Goal: Task Accomplishment & Management: Complete application form

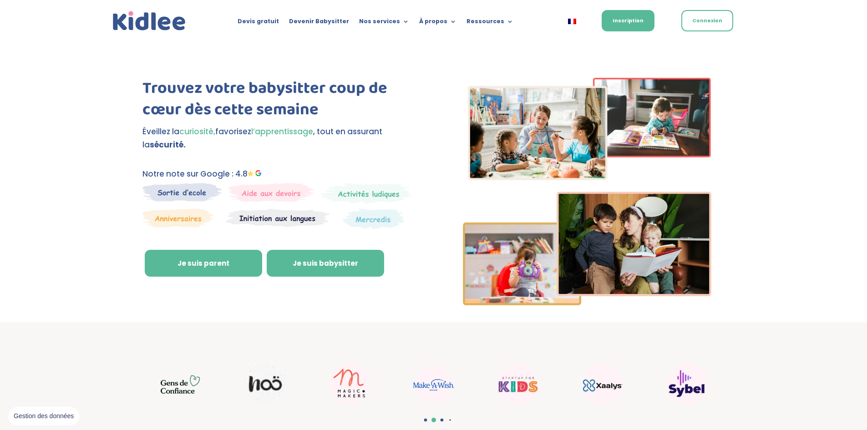
click at [325, 263] on link "Je suis babysitter" at bounding box center [325, 263] width 117 height 27
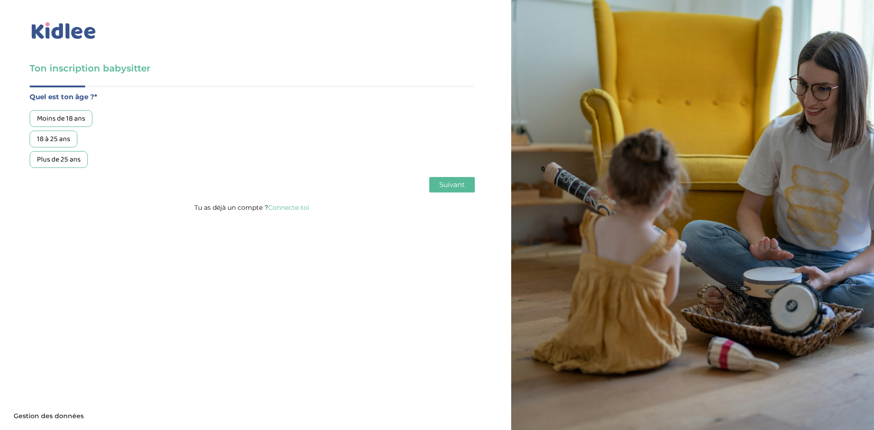
click at [67, 141] on div "18 à 25 ans" at bounding box center [54, 139] width 48 height 17
click at [444, 187] on span "Suivant" at bounding box center [451, 184] width 25 height 9
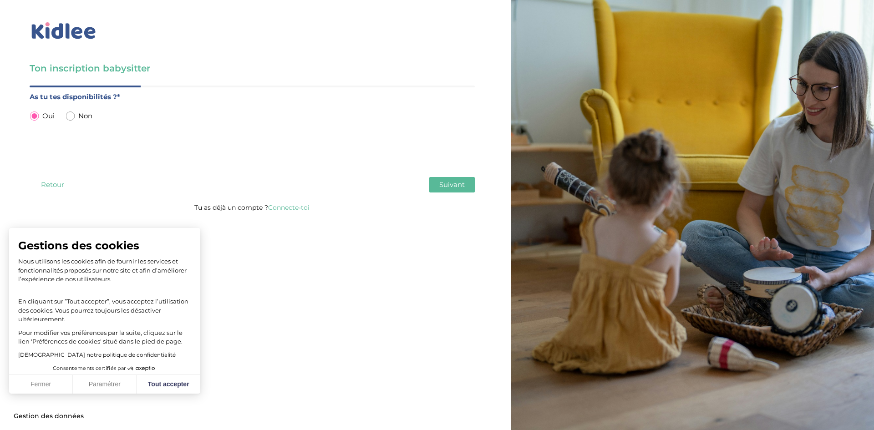
click at [443, 189] on span "Suivant" at bounding box center [451, 184] width 25 height 9
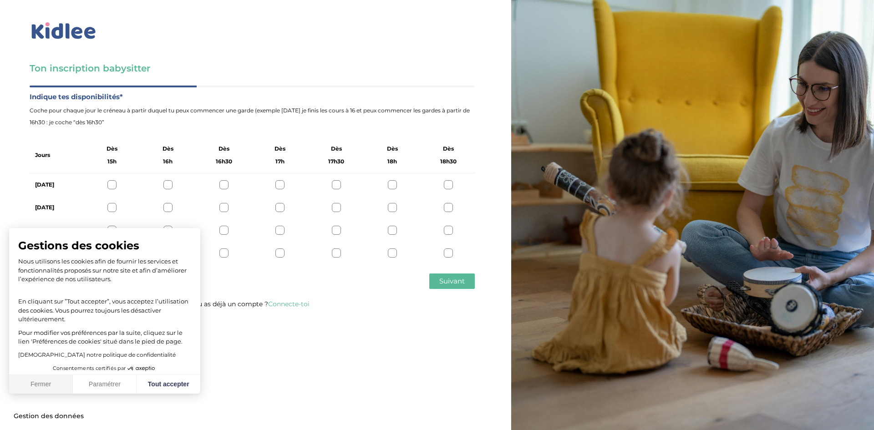
click at [46, 387] on button "Fermer" at bounding box center [41, 384] width 64 height 19
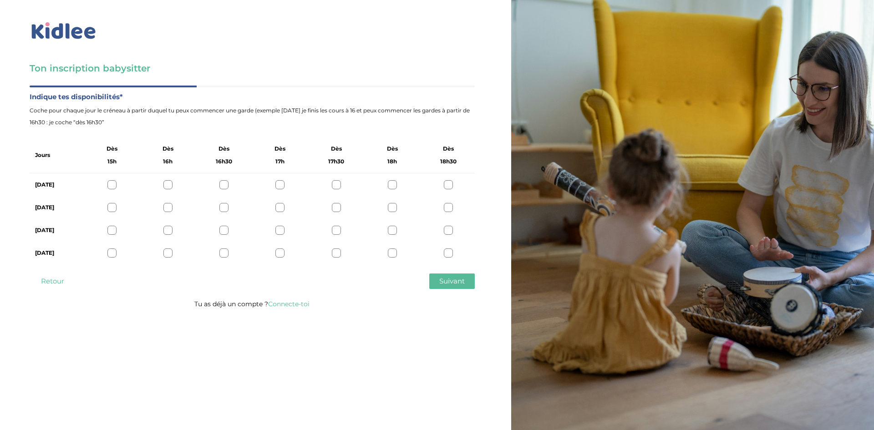
click at [393, 186] on div at bounding box center [392, 184] width 9 height 9
click at [394, 205] on div at bounding box center [392, 207] width 9 height 9
drag, startPoint x: 393, startPoint y: 230, endPoint x: 393, endPoint y: 244, distance: 14.6
click at [393, 231] on div at bounding box center [392, 230] width 9 height 9
click at [393, 250] on div at bounding box center [392, 252] width 9 height 9
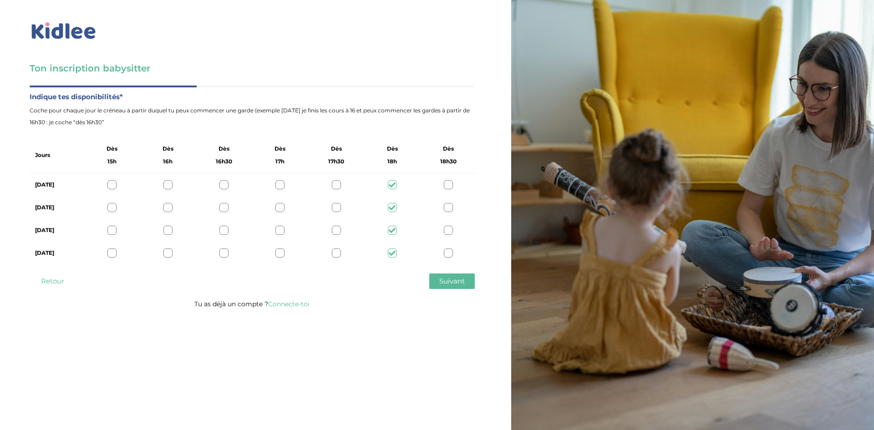
click at [449, 181] on div at bounding box center [448, 184] width 9 height 9
click at [451, 208] on div at bounding box center [448, 207] width 9 height 9
click at [449, 229] on div at bounding box center [448, 230] width 9 height 9
click at [450, 254] on div at bounding box center [448, 252] width 9 height 9
click at [393, 184] on div at bounding box center [392, 184] width 9 height 9
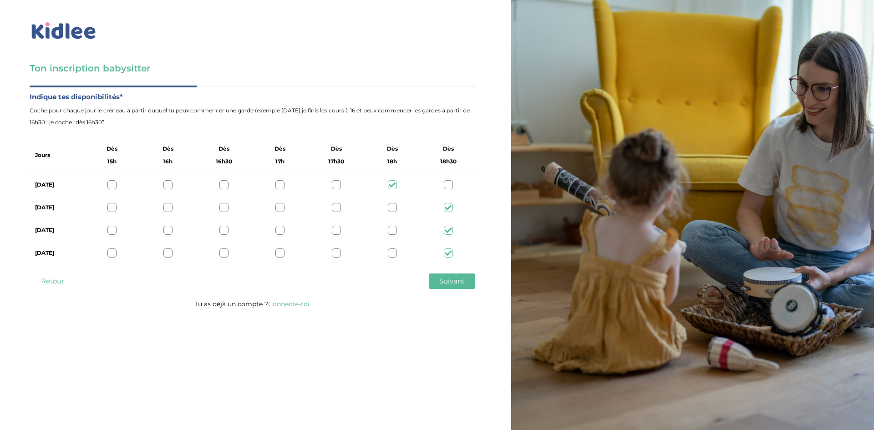
click at [392, 207] on div at bounding box center [392, 207] width 9 height 9
click at [394, 230] on div at bounding box center [392, 230] width 9 height 9
click at [394, 248] on div "Vendredi" at bounding box center [252, 253] width 445 height 23
click at [394, 254] on div at bounding box center [392, 252] width 9 height 9
click at [445, 280] on span "Suivant" at bounding box center [451, 281] width 25 height 9
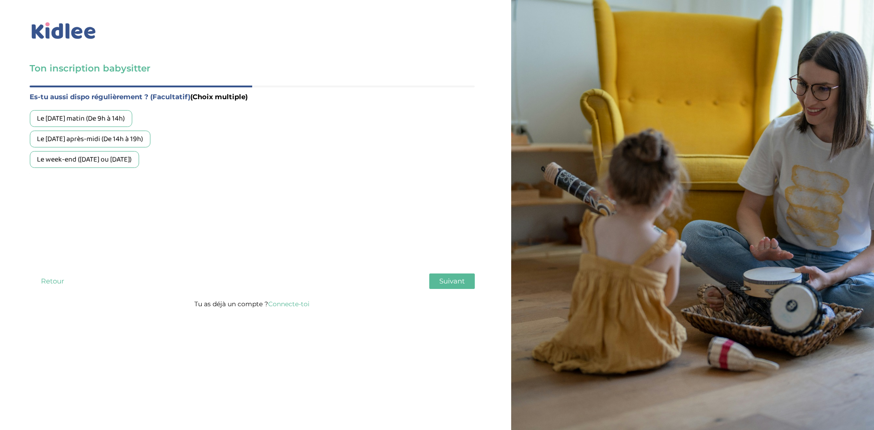
click at [136, 157] on div "Le week-end (samedi ou dimanche)" at bounding box center [84, 159] width 109 height 17
click at [437, 284] on button "Suivant" at bounding box center [451, 280] width 45 height 15
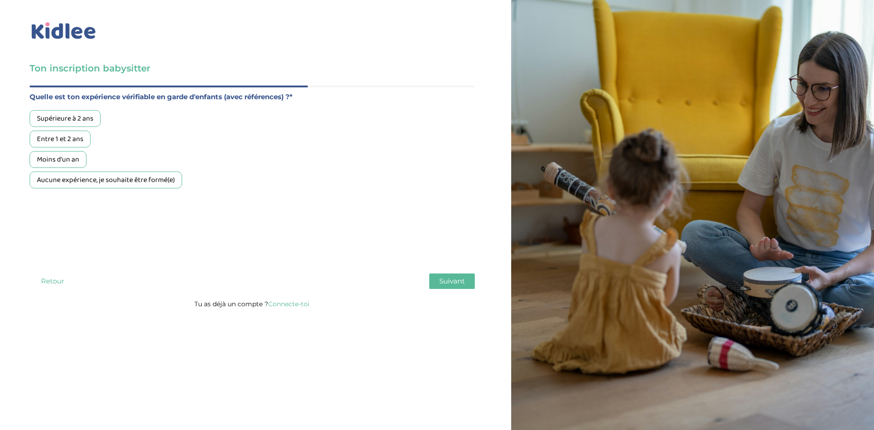
click at [71, 162] on div "Moins d'un an" at bounding box center [58, 159] width 57 height 17
click at [442, 283] on span "Suivant" at bounding box center [451, 281] width 25 height 9
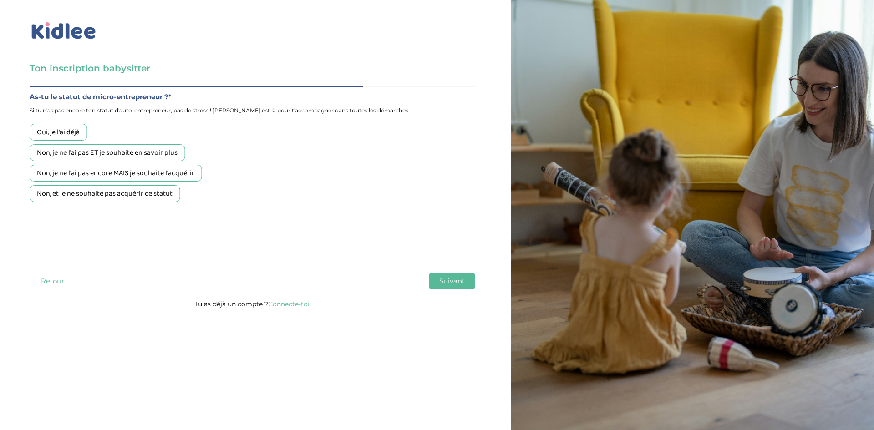
click at [173, 156] on div "Non, je ne l'ai pas ET je souhaite en savoir plus" at bounding box center [107, 152] width 155 height 17
click at [448, 285] on span "Suivant" at bounding box center [451, 281] width 25 height 9
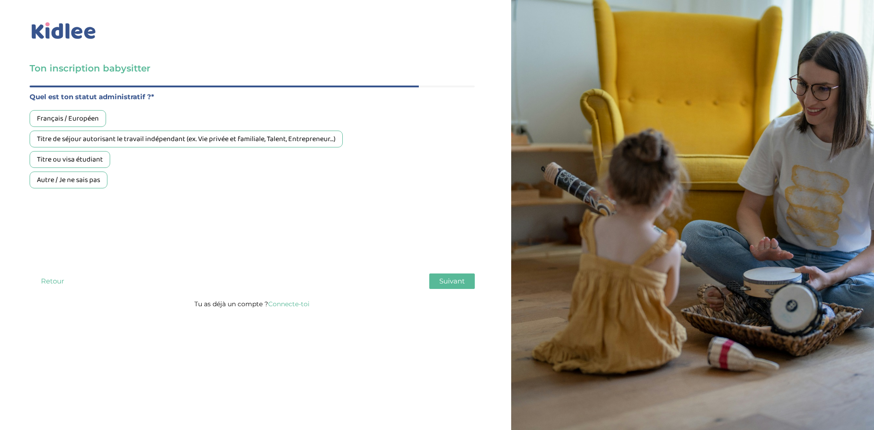
click at [92, 160] on div "Titre ou visa étudiant" at bounding box center [70, 159] width 81 height 17
click at [455, 282] on span "Suivant" at bounding box center [451, 281] width 25 height 9
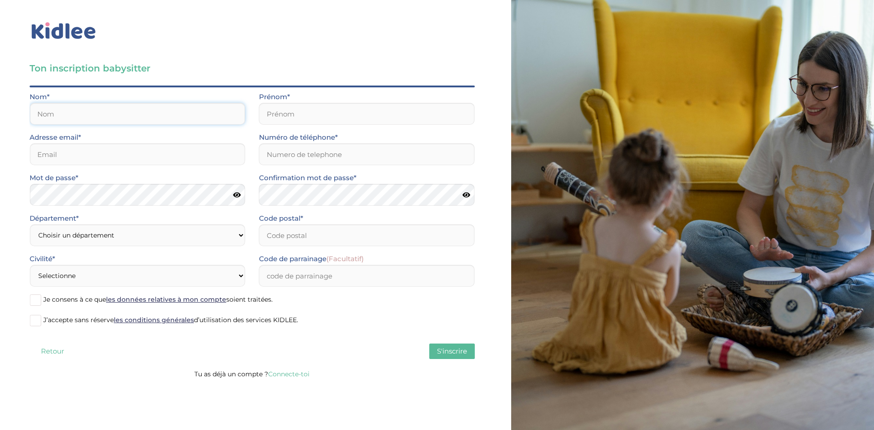
click at [135, 114] on input "text" at bounding box center [138, 114] width 216 height 22
type input "Gorelova"
click at [307, 121] on input "text" at bounding box center [367, 114] width 216 height 22
type input "Karina"
click at [137, 158] on input "email" at bounding box center [138, 154] width 216 height 22
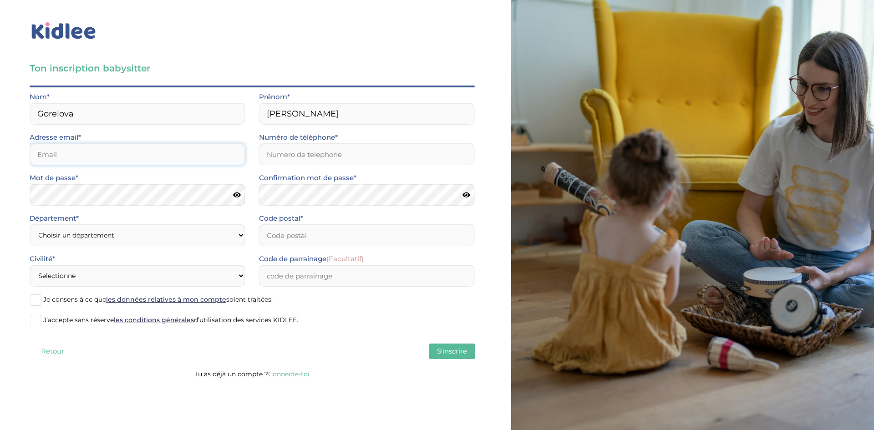
type input "karinagorelova81@gmail.com"
click at [285, 162] on input "Numéro de téléphone*" at bounding box center [367, 154] width 216 height 22
type input "0768899198"
click at [143, 232] on select "Choisir un département Paris (75) Hauts-de-Seine (92) Yvelines (78) Val-de-Marn…" at bounding box center [138, 235] width 216 height 22
select select "75"
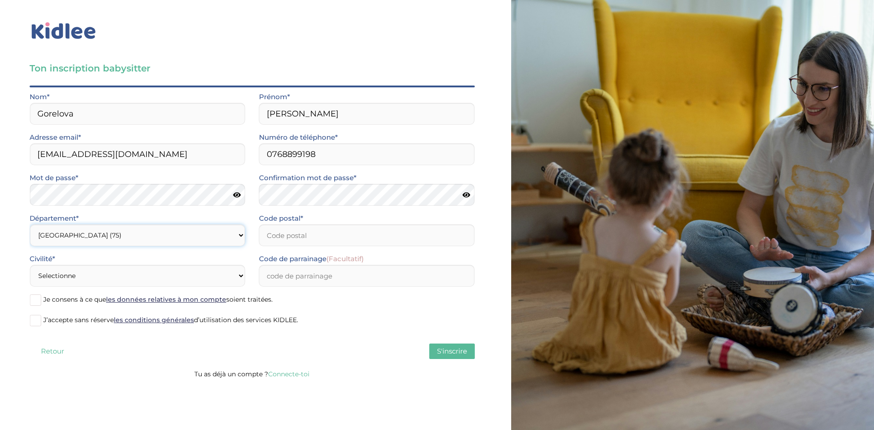
click at [30, 224] on select "Choisir un département Paris (75) Hauts-de-Seine (92) Yvelines (78) Val-de-Marn…" at bounding box center [138, 235] width 216 height 22
click at [286, 232] on input "Code postal*" at bounding box center [367, 235] width 216 height 22
type input "75015"
click at [155, 278] on select "Selectionne Mr Mme" at bounding box center [138, 276] width 216 height 22
select select "1"
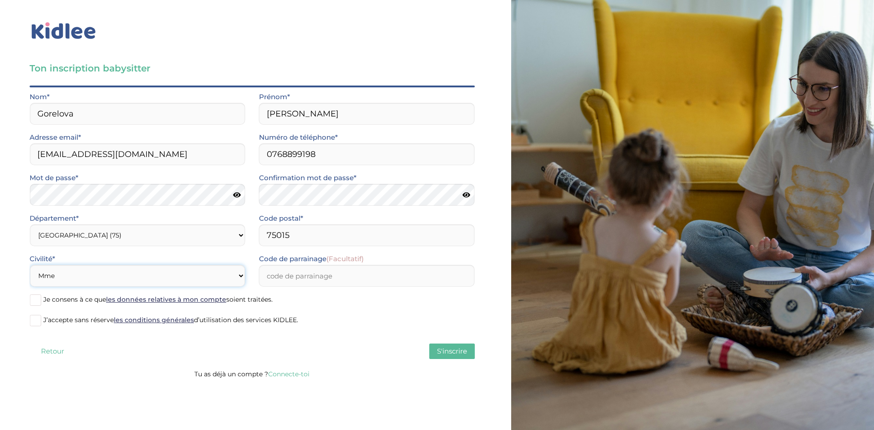
click at [30, 265] on select "Selectionne Mr Mme" at bounding box center [138, 276] width 216 height 22
click at [312, 279] on input "Code de parrainage (Facultatif)" at bounding box center [367, 276] width 216 height 22
click at [336, 319] on label "J’accepte sans réserve les conditions générales d’utilisation des services KIDL…" at bounding box center [252, 321] width 445 height 14
click at [0, 0] on input "J’accepte sans réserve les conditions générales d’utilisation des services KIDL…" at bounding box center [0, 0] width 0 height 0
click at [35, 302] on span at bounding box center [35, 299] width 11 height 11
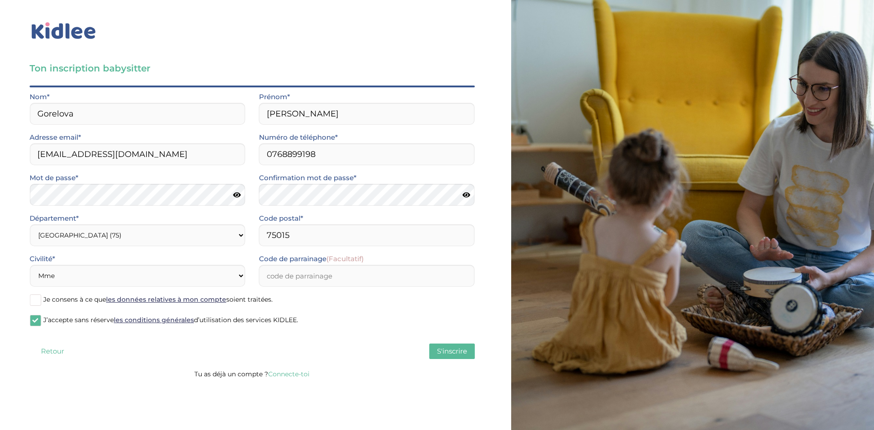
click at [0, 0] on input "Je consens à ce que les données relatives à mon compte soient traitées." at bounding box center [0, 0] width 0 height 0
click at [451, 354] on span "S'inscrire" at bounding box center [452, 351] width 30 height 9
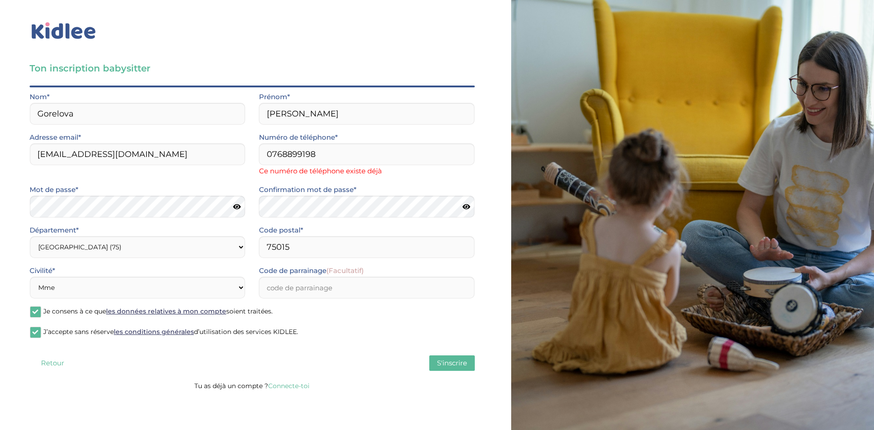
click at [291, 386] on link "Connecte-toi" at bounding box center [288, 386] width 41 height 8
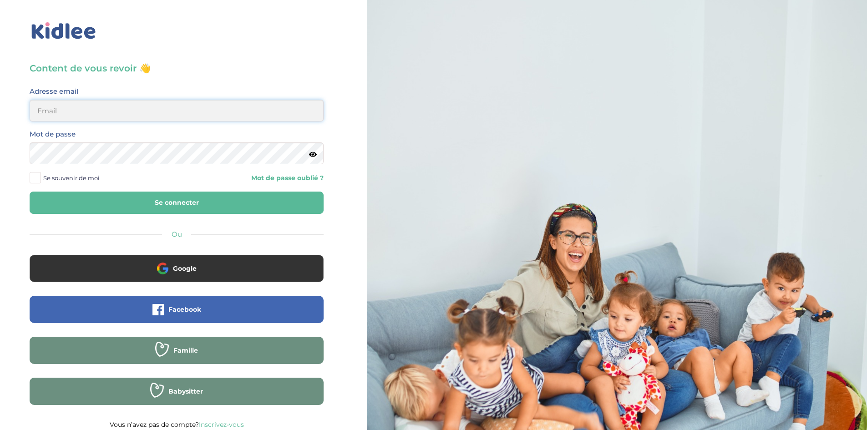
click at [154, 119] on input "email" at bounding box center [177, 111] width 294 height 22
type input "karinagorelova81@gmail.com"
click at [297, 178] on link "Mot de passe oublié ?" at bounding box center [253, 178] width 140 height 9
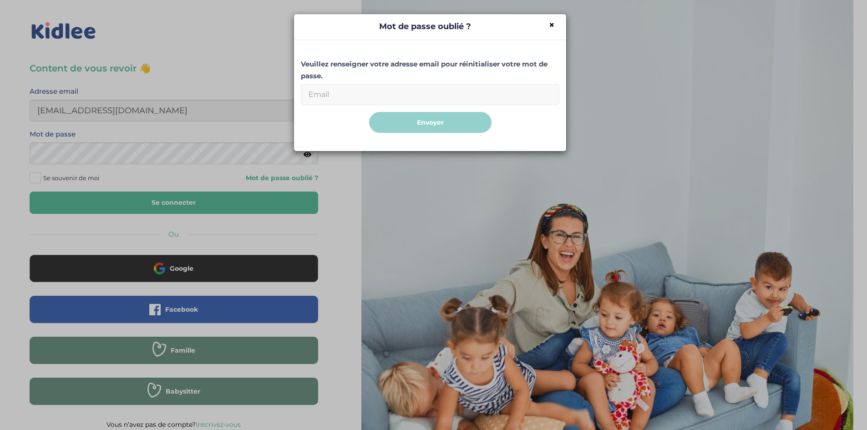
click at [342, 94] on input "Email" at bounding box center [430, 94] width 258 height 21
type input "karinagorelova81@gmail.com"
click at [395, 125] on button "Envoyer" at bounding box center [430, 122] width 122 height 21
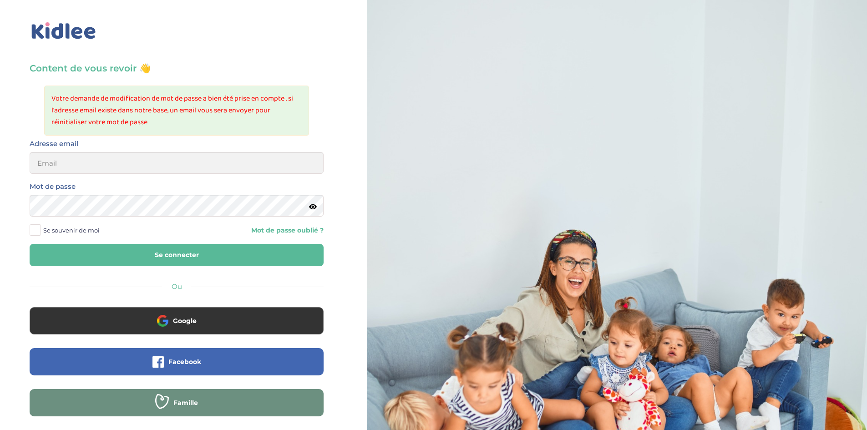
click at [288, 226] on link "Mot de passe oublié ?" at bounding box center [253, 230] width 140 height 9
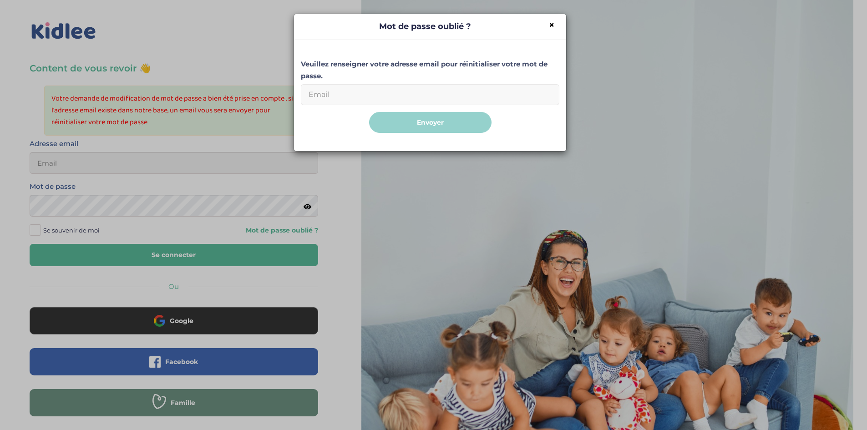
click at [409, 88] on input "Email" at bounding box center [430, 94] width 258 height 21
type input "gorelova15kar@gmail.com"
click at [411, 122] on button "Envoyer" at bounding box center [430, 122] width 122 height 21
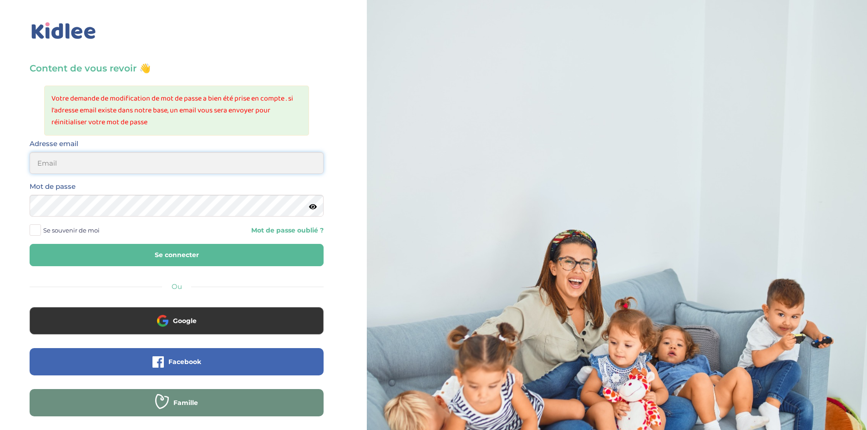
click at [77, 159] on input "email" at bounding box center [177, 163] width 294 height 22
click at [339, 167] on div "Content de vous revoir 👋 Votre demande de modification de mot de passe a bien é…" at bounding box center [176, 243] width 367 height 487
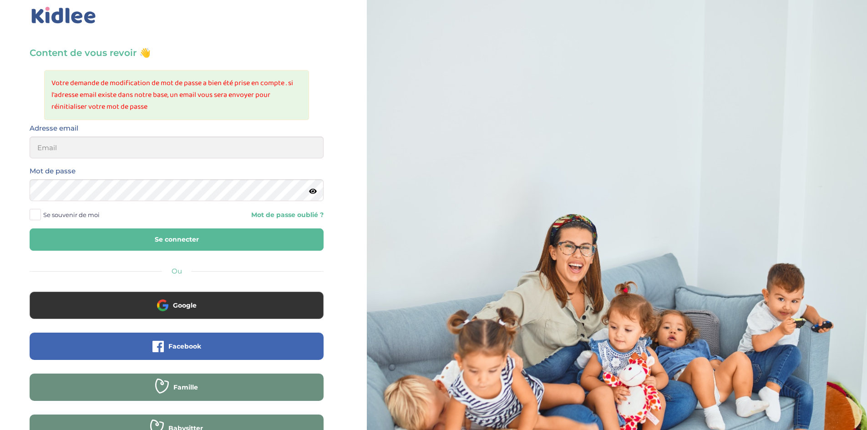
scroll to position [57, 0]
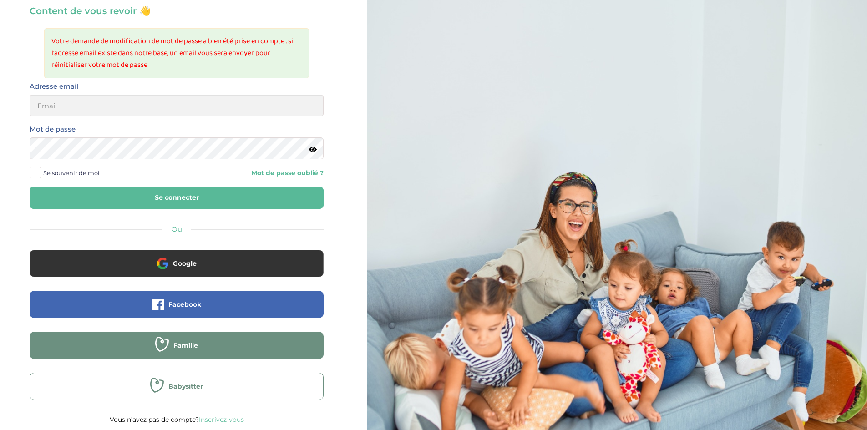
click at [225, 386] on button "Babysitter" at bounding box center [177, 386] width 294 height 27
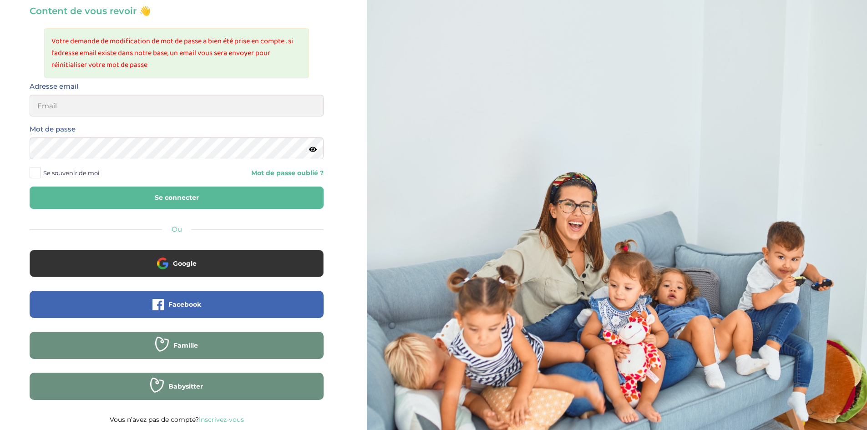
click at [240, 420] on link "Inscrivez-vous" at bounding box center [221, 419] width 45 height 8
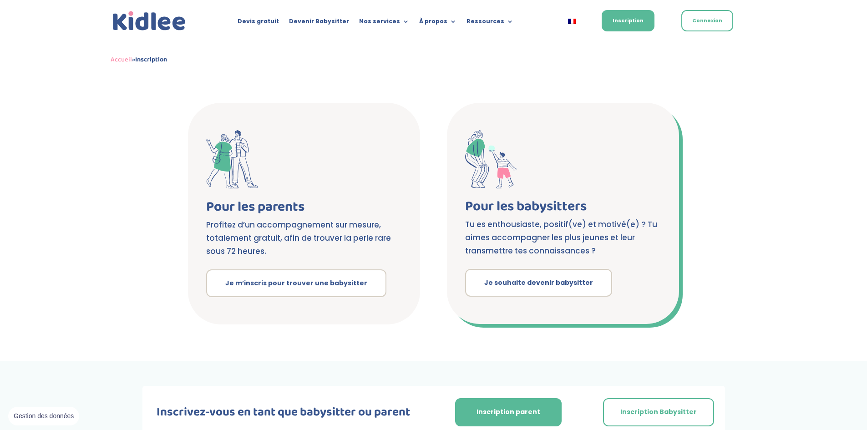
scroll to position [136, 0]
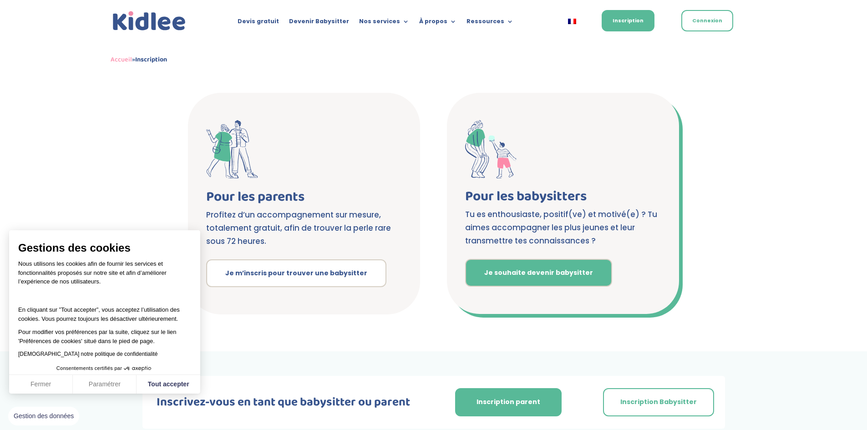
click at [566, 271] on link "Je souhaite devenir babysitter" at bounding box center [538, 273] width 147 height 28
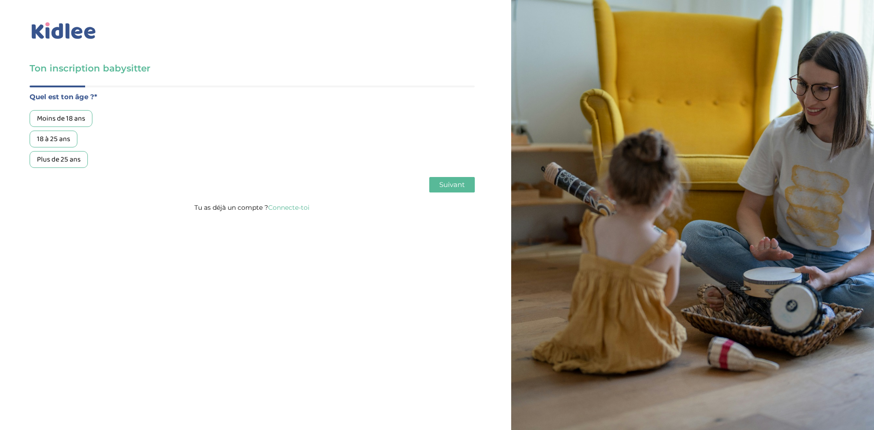
click at [65, 136] on div "18 à 25 ans" at bounding box center [54, 139] width 48 height 17
click at [465, 188] on button "Suivant" at bounding box center [451, 184] width 45 height 15
click at [456, 185] on span "Suivant" at bounding box center [451, 184] width 25 height 9
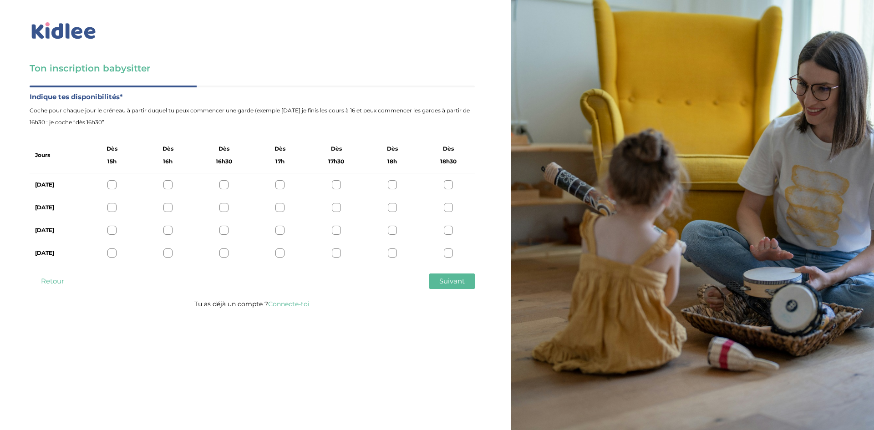
click at [392, 182] on div at bounding box center [392, 184] width 9 height 9
click at [393, 207] on div at bounding box center [392, 207] width 9 height 9
click at [389, 232] on div at bounding box center [392, 230] width 9 height 9
click at [394, 254] on div at bounding box center [392, 252] width 9 height 9
click at [435, 282] on button "Suivant" at bounding box center [451, 280] width 45 height 15
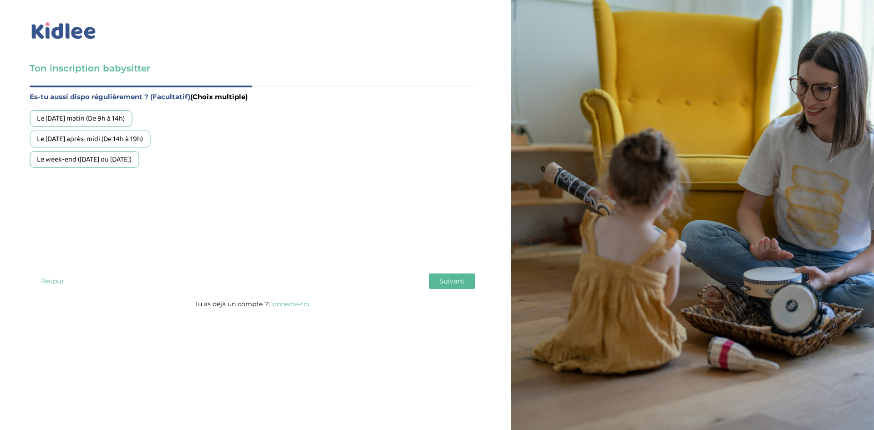
drag, startPoint x: 128, startPoint y: 161, endPoint x: 135, endPoint y: 162, distance: 7.0
click at [130, 161] on div "Le week-end (samedi ou dimanche)" at bounding box center [84, 159] width 109 height 17
click at [450, 287] on button "Suivant" at bounding box center [451, 280] width 45 height 15
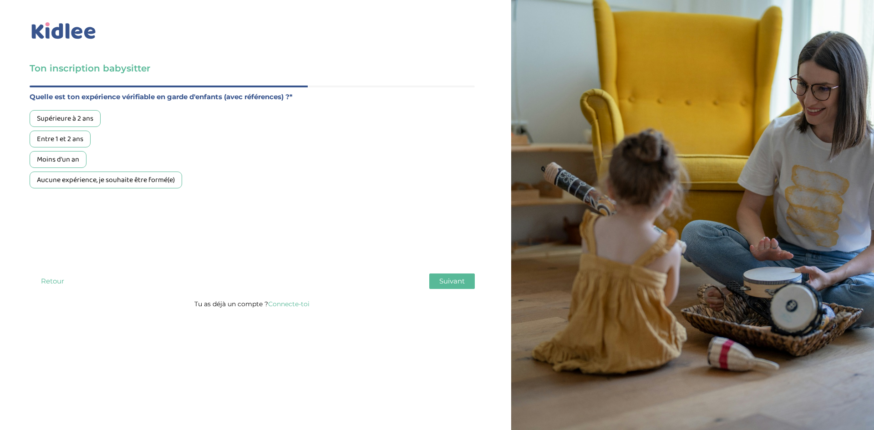
click at [83, 158] on div "Moins d'un an" at bounding box center [58, 159] width 57 height 17
click at [454, 284] on span "Suivant" at bounding box center [451, 281] width 25 height 9
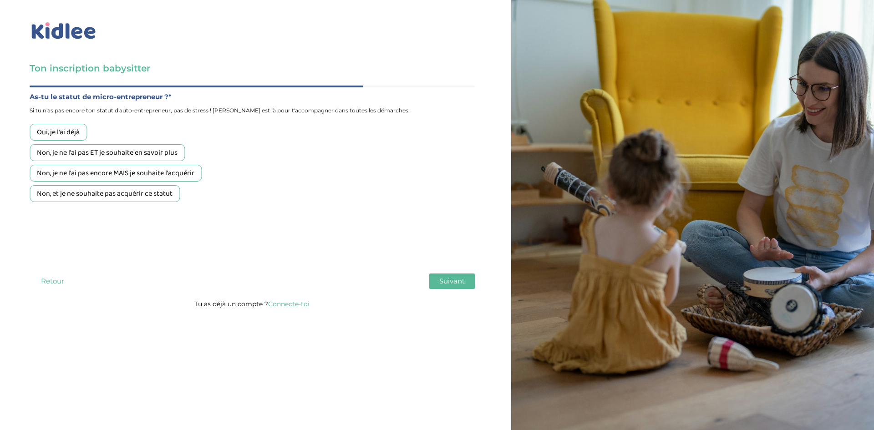
click at [169, 152] on div "Non, je ne l'ai pas ET je souhaite en savoir plus" at bounding box center [107, 152] width 155 height 17
click at [458, 286] on button "Suivant" at bounding box center [451, 280] width 45 height 15
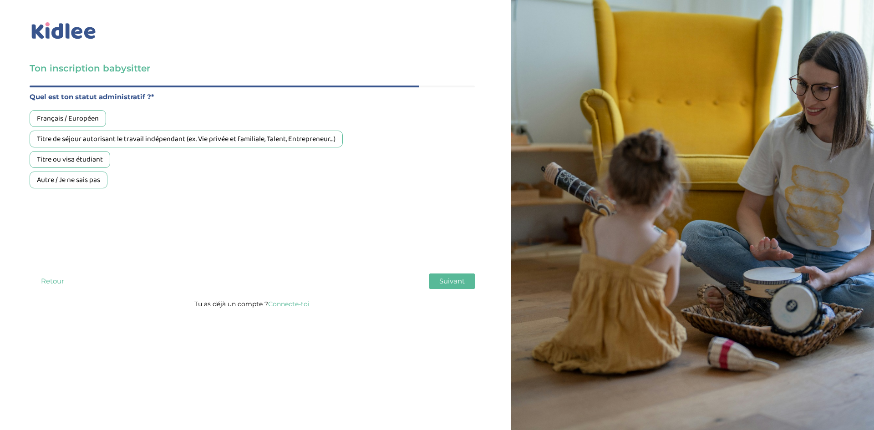
click at [92, 161] on div "Titre ou visa étudiant" at bounding box center [70, 159] width 81 height 17
click at [453, 279] on span "Suivant" at bounding box center [451, 281] width 25 height 9
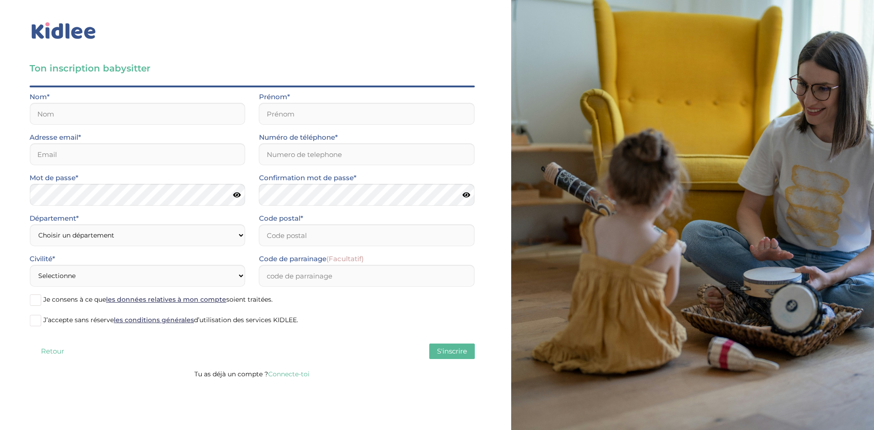
click at [93, 101] on div "Nom*" at bounding box center [138, 108] width 216 height 34
click at [98, 116] on input "text" at bounding box center [138, 114] width 216 height 22
type input "Gorelova"
click at [344, 121] on input "text" at bounding box center [367, 114] width 216 height 22
type input "Karina"
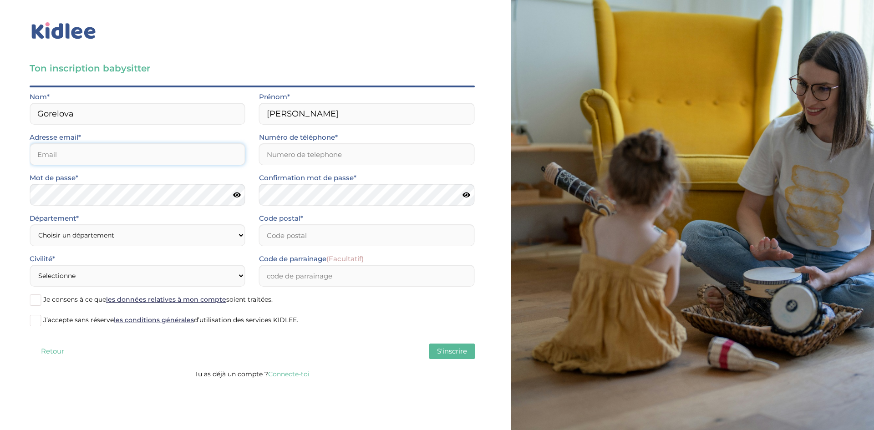
drag, startPoint x: 162, startPoint y: 159, endPoint x: 157, endPoint y: 163, distance: 6.6
click at [162, 159] on input "email" at bounding box center [138, 154] width 216 height 22
type input "karinagorelova81@gmail.com"
click at [178, 239] on select "Choisir un département Paris (75) Hauts-de-Seine (92) Yvelines (78) Val-de-Marn…" at bounding box center [138, 235] width 216 height 22
select select "75"
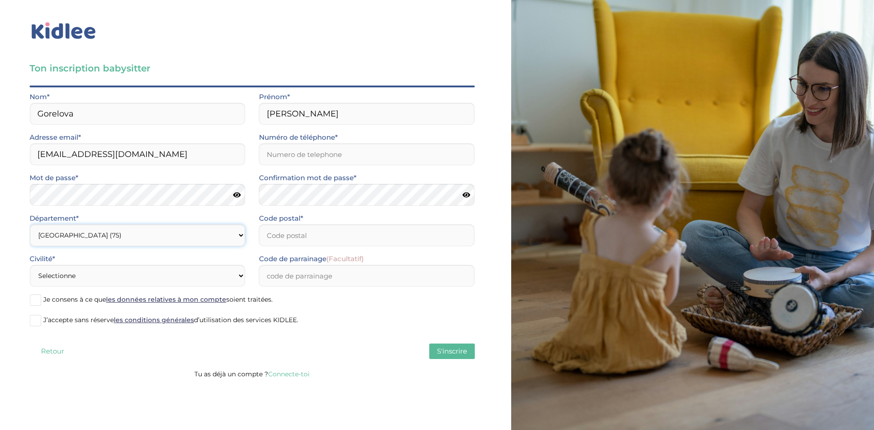
click at [30, 224] on select "Choisir un département Paris (75) Hauts-de-Seine (92) Yvelines (78) Val-de-Marn…" at bounding box center [138, 235] width 216 height 22
click at [308, 238] on input "Code postal*" at bounding box center [367, 235] width 216 height 22
type input "75015"
click at [173, 275] on select "Selectionne Mr Mme" at bounding box center [138, 276] width 216 height 22
select select "1"
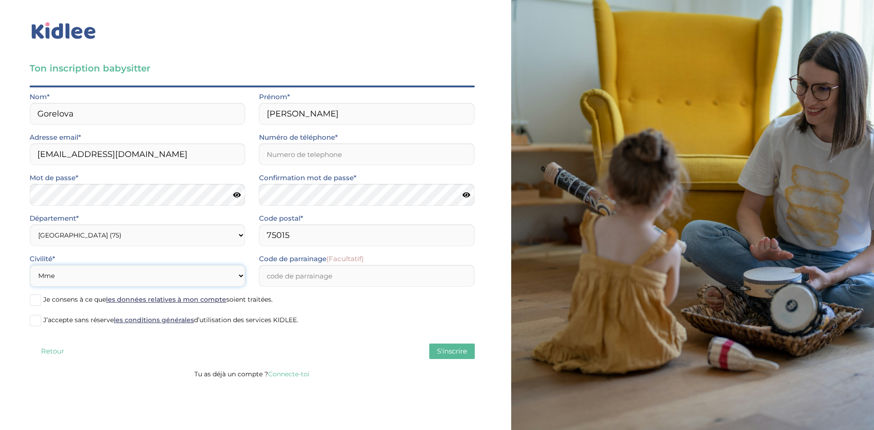
click at [30, 265] on select "Selectionne Mr Mme" at bounding box center [138, 276] width 216 height 22
click at [318, 152] on input "Numéro de téléphone*" at bounding box center [367, 154] width 216 height 22
click at [35, 304] on form "Nom* Gorelova Prénom* Karina Adresse email* karinagorelova81@gmail.com Numéro d…" at bounding box center [252, 212] width 445 height 243
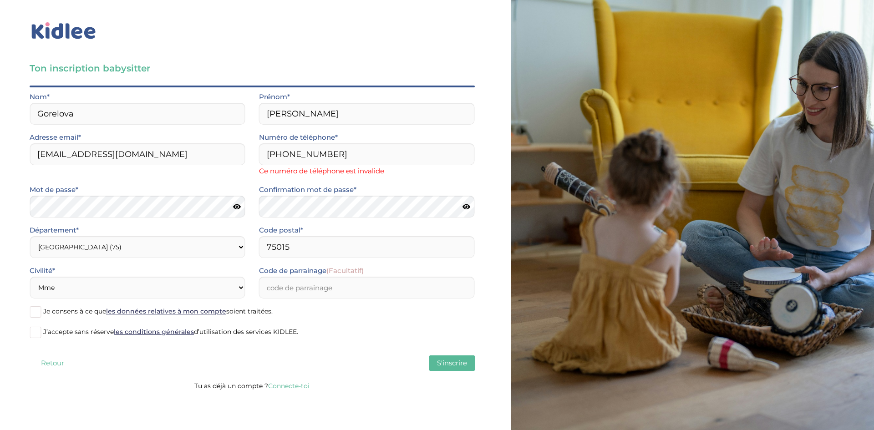
click at [34, 333] on span at bounding box center [35, 332] width 11 height 11
click at [0, 0] on input "J’accepte sans réserve les conditions générales d’utilisation des services KIDL…" at bounding box center [0, 0] width 0 height 0
click at [36, 312] on span at bounding box center [35, 311] width 11 height 11
click at [0, 0] on input "Je consens à ce que les données relatives à mon compte soient traitées." at bounding box center [0, 0] width 0 height 0
click at [280, 154] on input "+33768899198" at bounding box center [367, 154] width 216 height 22
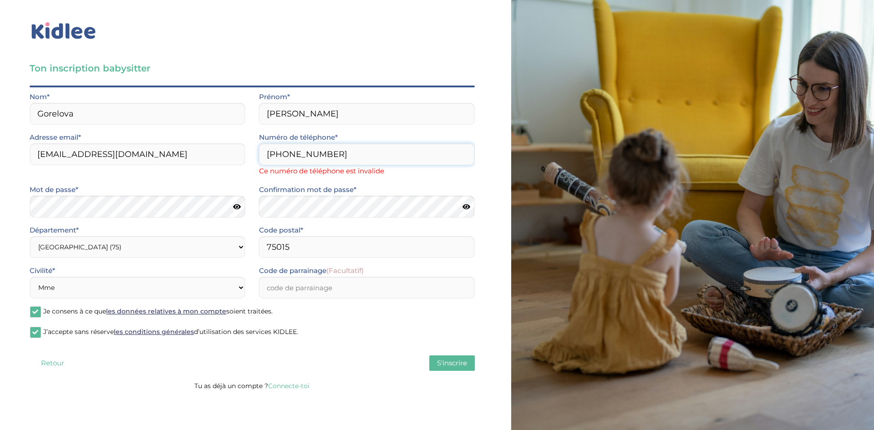
drag, startPoint x: 282, startPoint y: 154, endPoint x: 253, endPoint y: 158, distance: 29.5
click at [253, 158] on div "Numéro de téléphone* +330768899198 Ce numéro de téléphone est invalide" at bounding box center [366, 157] width 229 height 52
type input "0768899198"
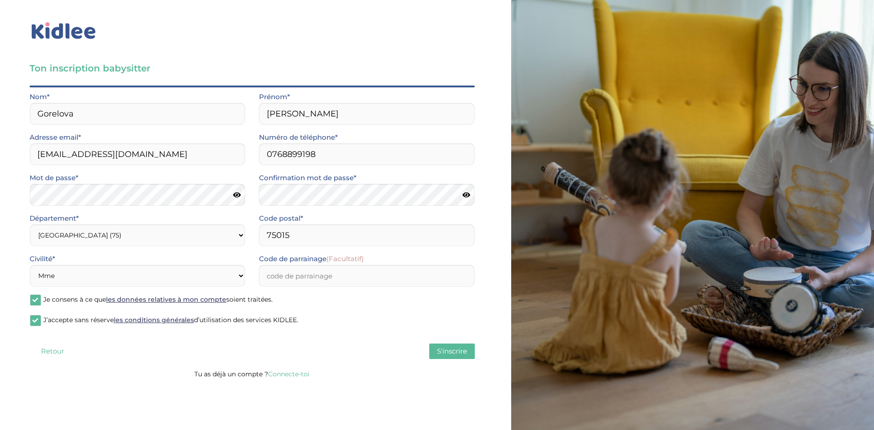
click at [449, 346] on button "S'inscrire" at bounding box center [451, 351] width 45 height 15
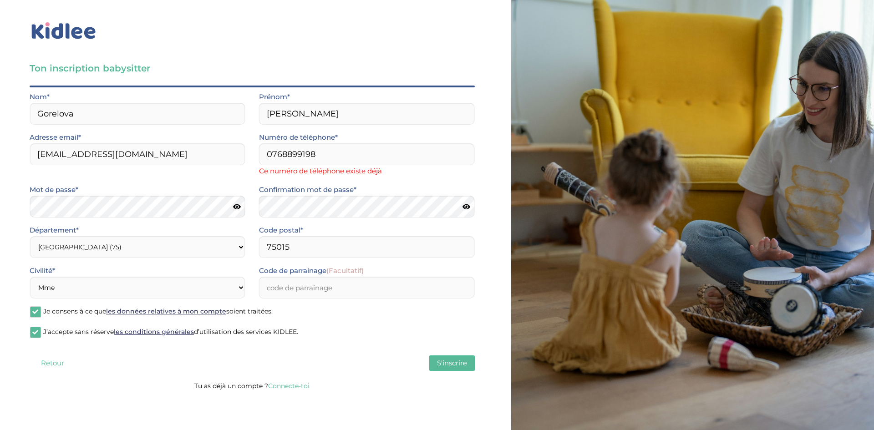
click at [283, 384] on link "Connecte-toi" at bounding box center [288, 386] width 41 height 8
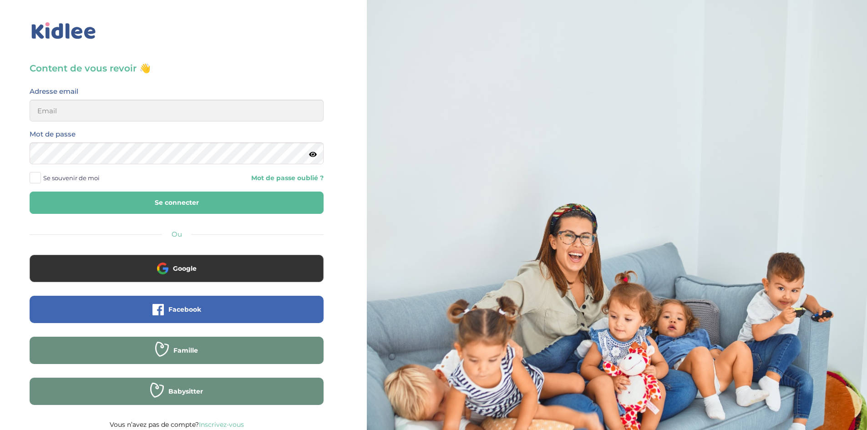
scroll to position [5, 0]
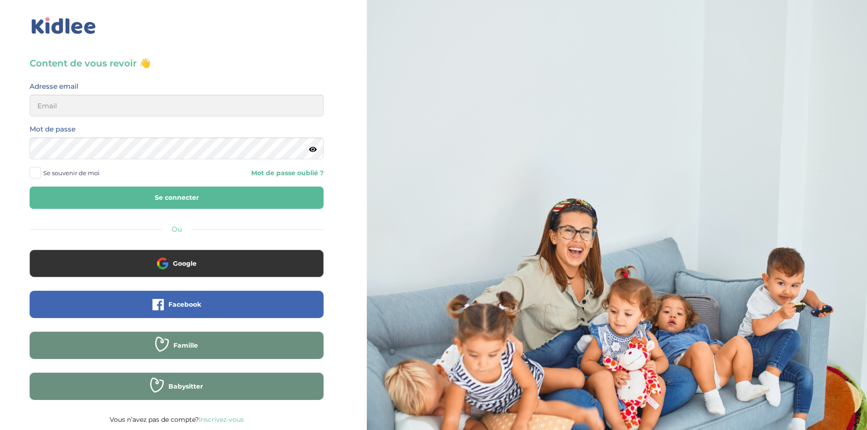
click at [52, 22] on img at bounding box center [64, 25] width 68 height 21
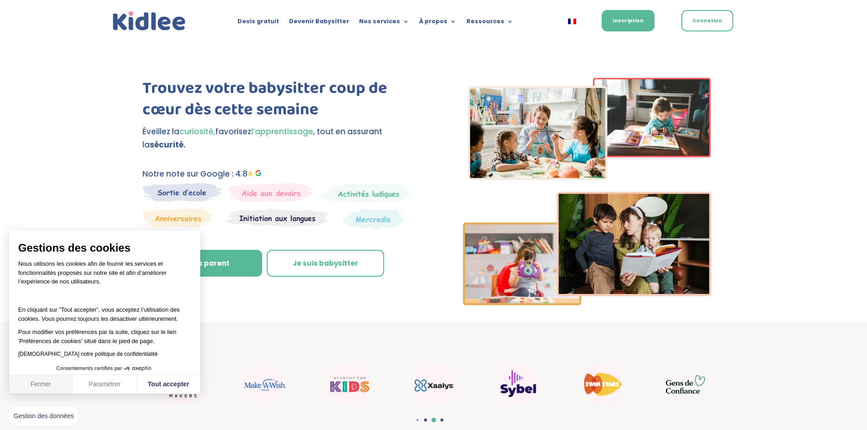
click at [52, 389] on button "Fermer" at bounding box center [41, 384] width 64 height 19
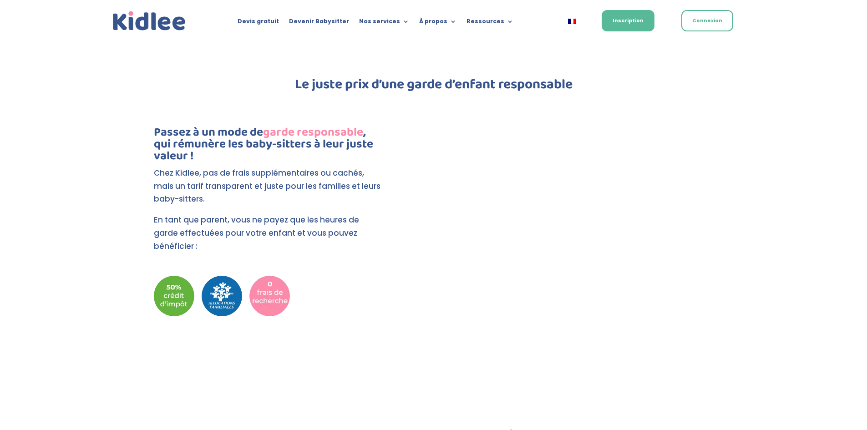
scroll to position [864, 0]
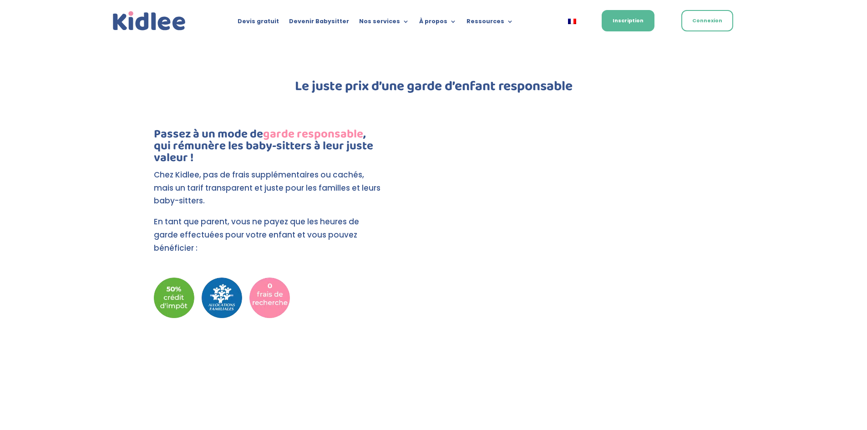
click at [723, 209] on div at bounding box center [587, 246] width 275 height 270
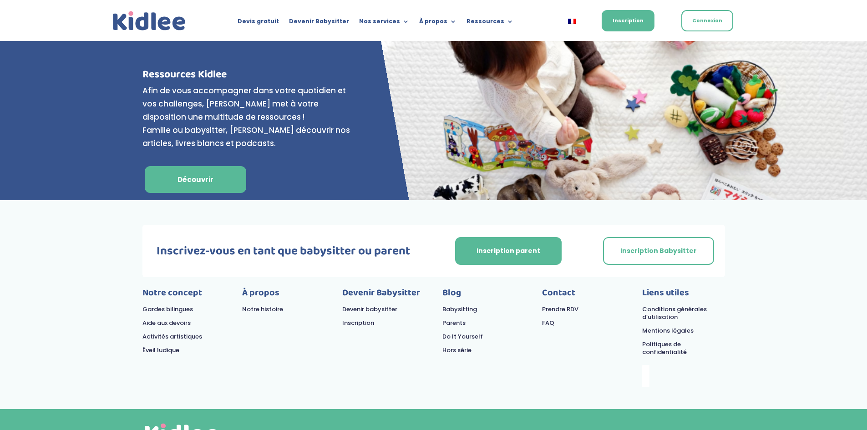
scroll to position [3667, 0]
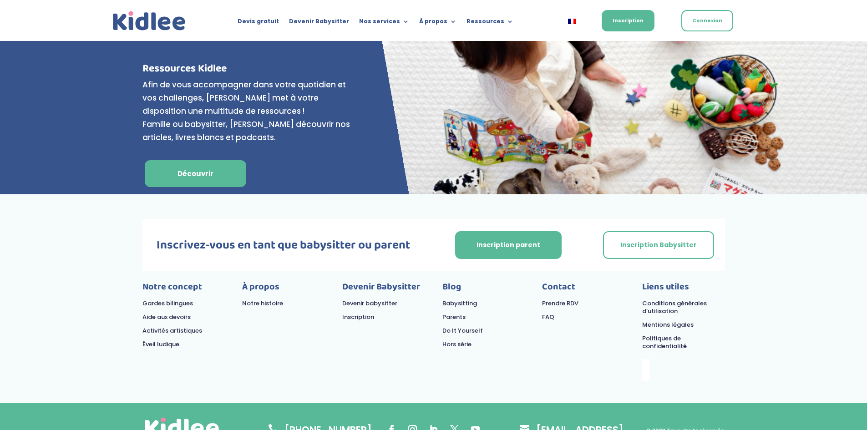
drag, startPoint x: 567, startPoint y: 395, endPoint x: 561, endPoint y: 396, distance: 6.9
click at [561, 424] on p "contact@kidlee.fr" at bounding box center [579, 437] width 87 height 26
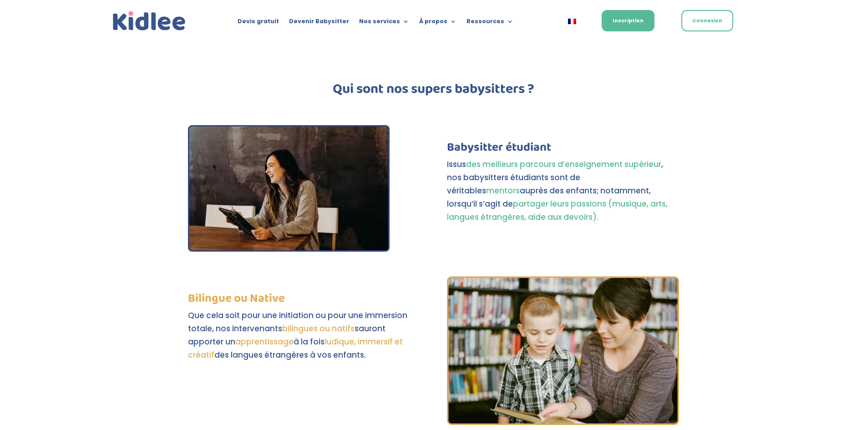
scroll to position [2438, 0]
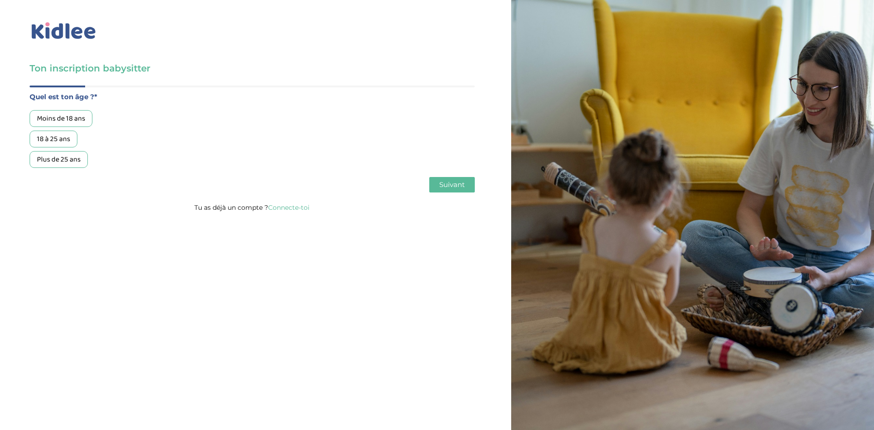
click at [59, 143] on div "18 à 25 ans" at bounding box center [54, 139] width 48 height 17
click at [456, 190] on button "Suivant" at bounding box center [451, 184] width 45 height 15
click at [64, 27] on img at bounding box center [64, 30] width 68 height 21
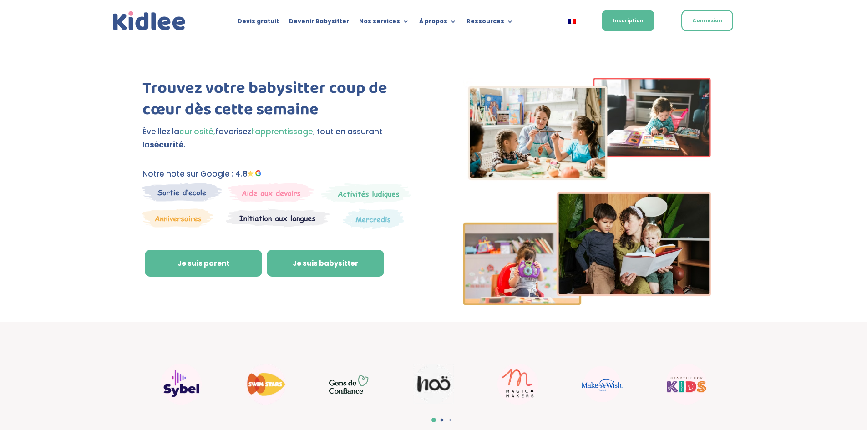
click at [327, 263] on link "Je suis babysitter" at bounding box center [325, 263] width 117 height 27
